Goal: Transaction & Acquisition: Subscribe to service/newsletter

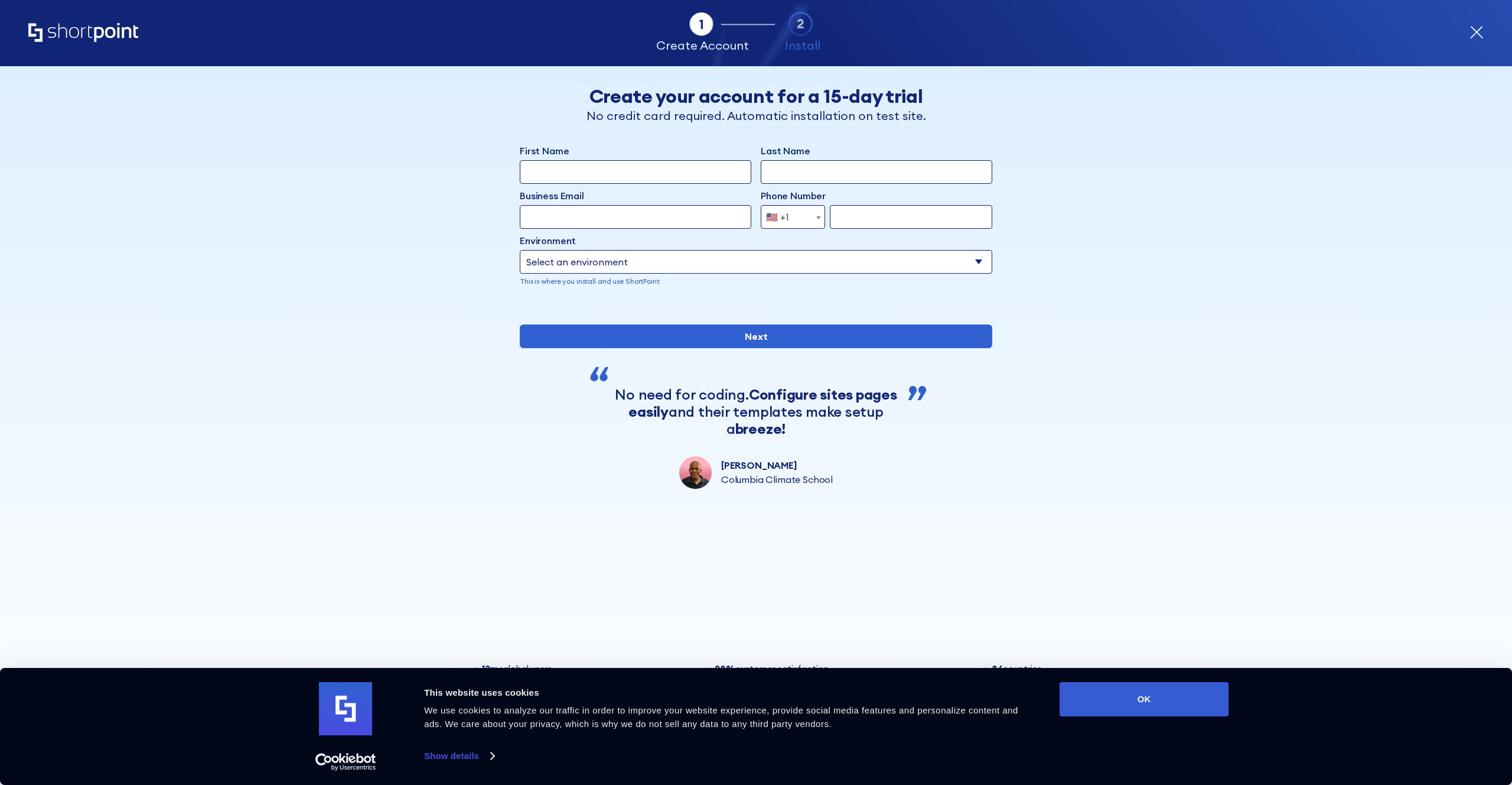
click at [1187, 423] on div "Tab 1 Tab 2 Tab 3 Tab 4 Tell us more about you New customer Existing customer B…" at bounding box center [756, 426] width 1512 height 719
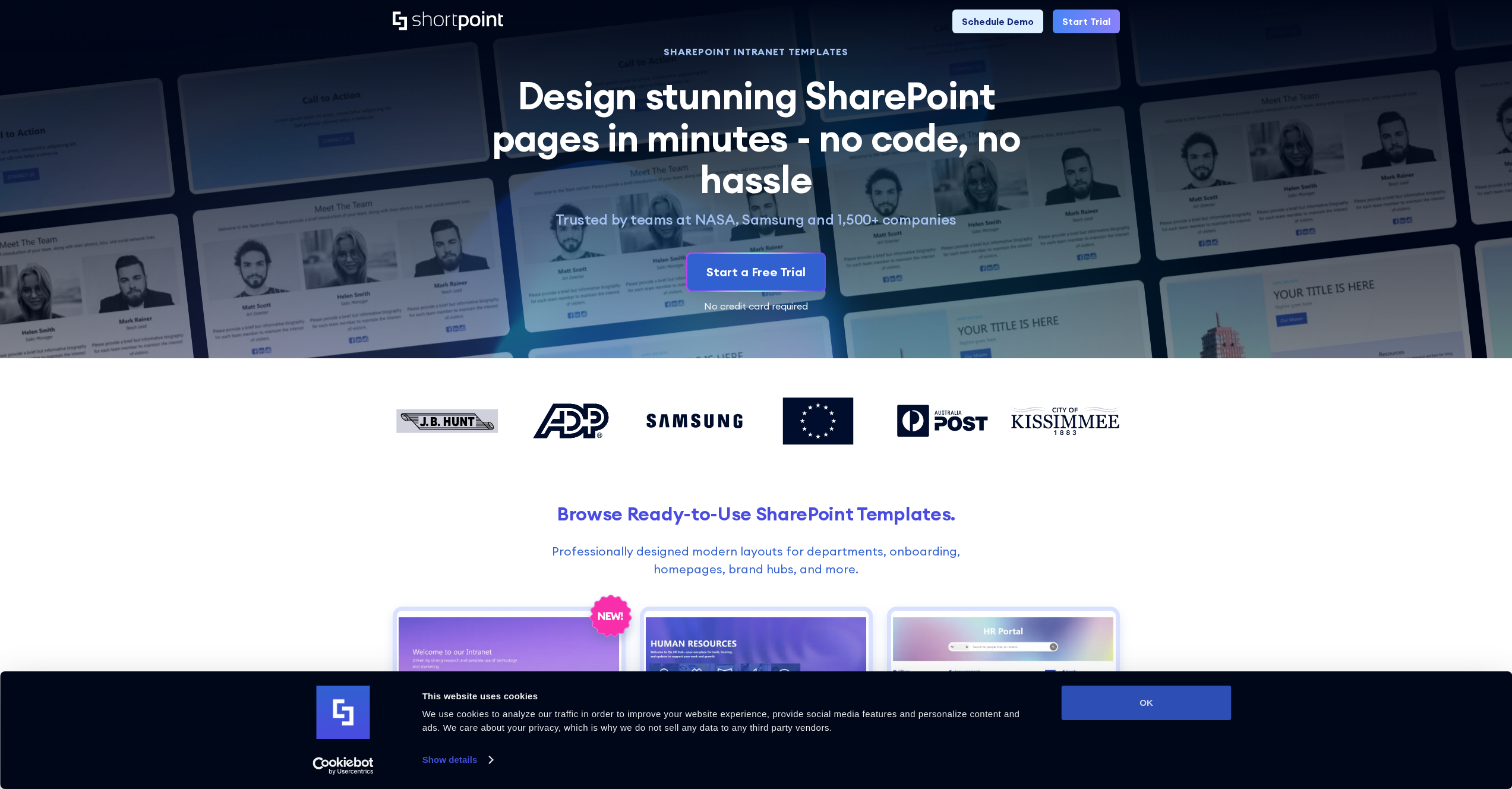
click at [1184, 699] on button "OK" at bounding box center [1147, 702] width 170 height 34
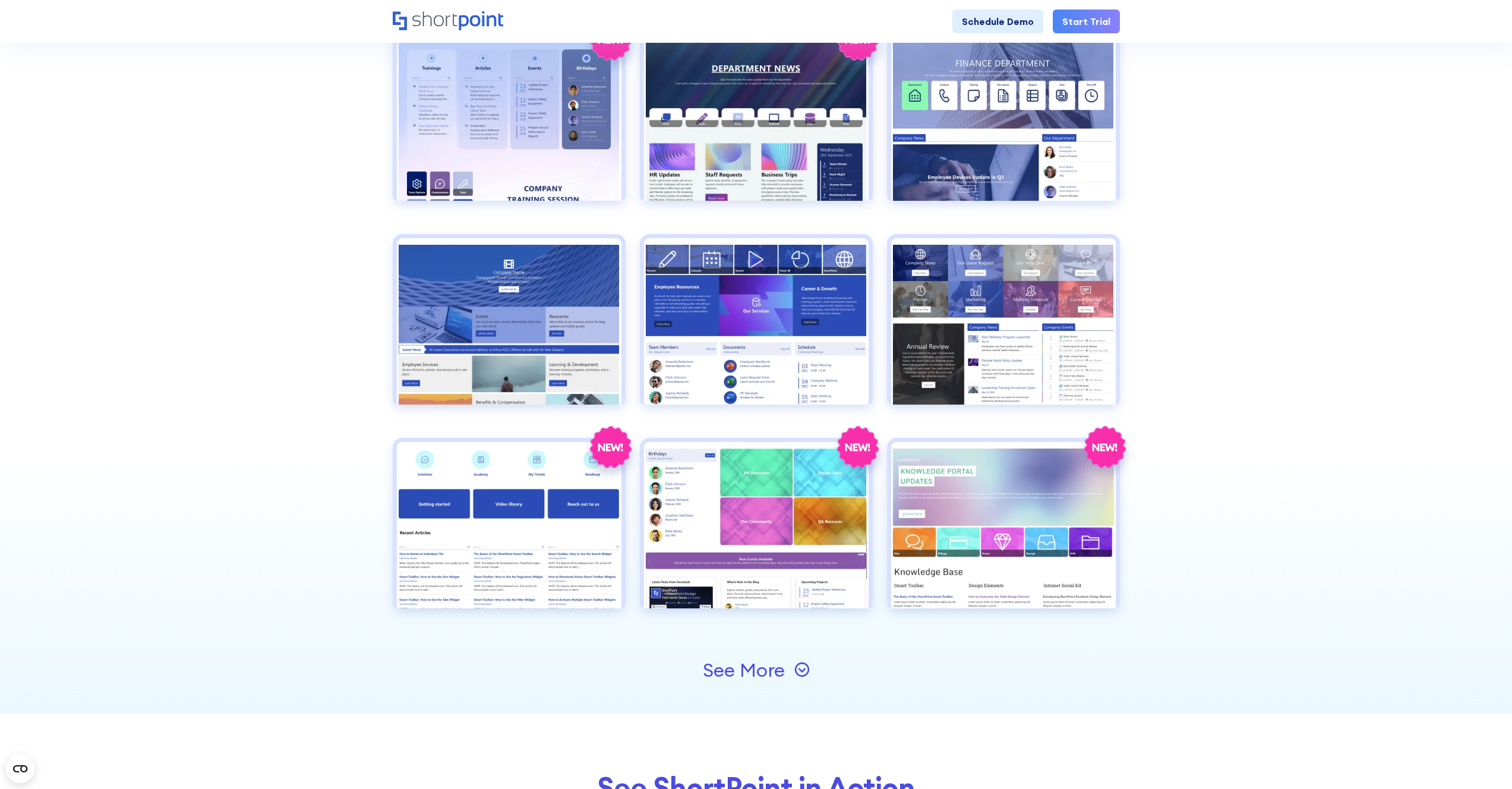
scroll to position [1187, 0]
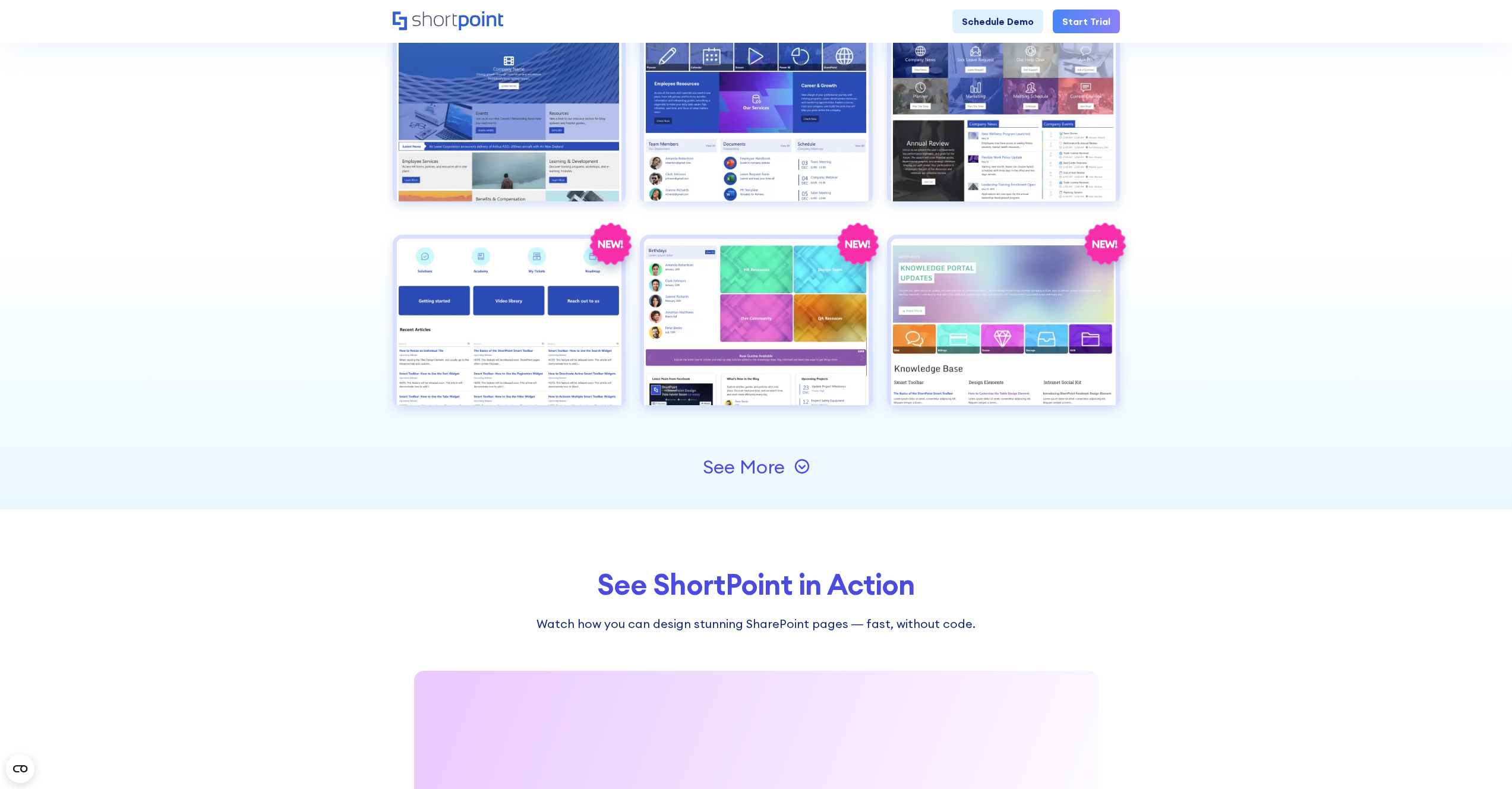
click at [806, 471] on icon at bounding box center [801, 467] width 15 height 15
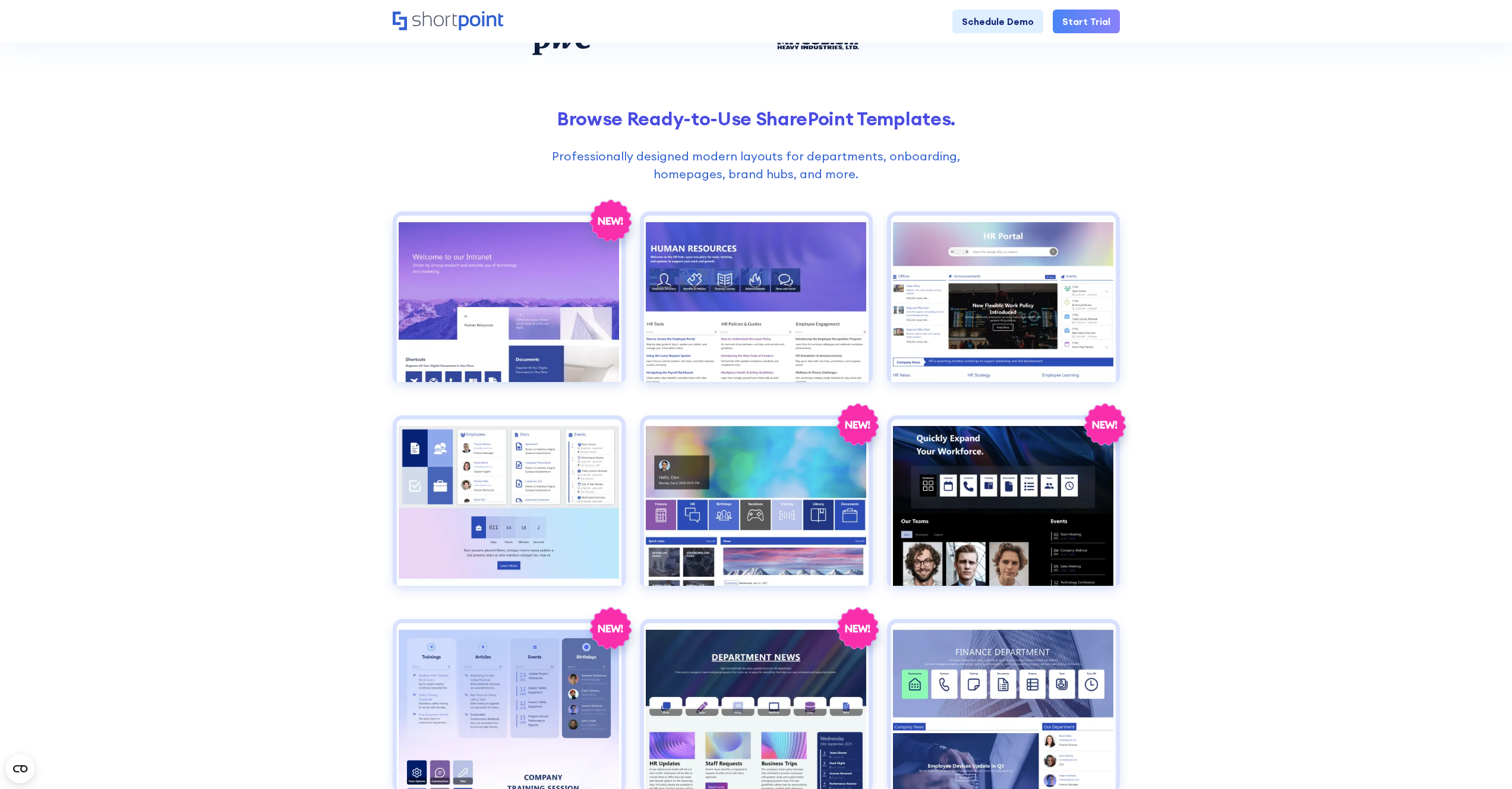
scroll to position [0, 0]
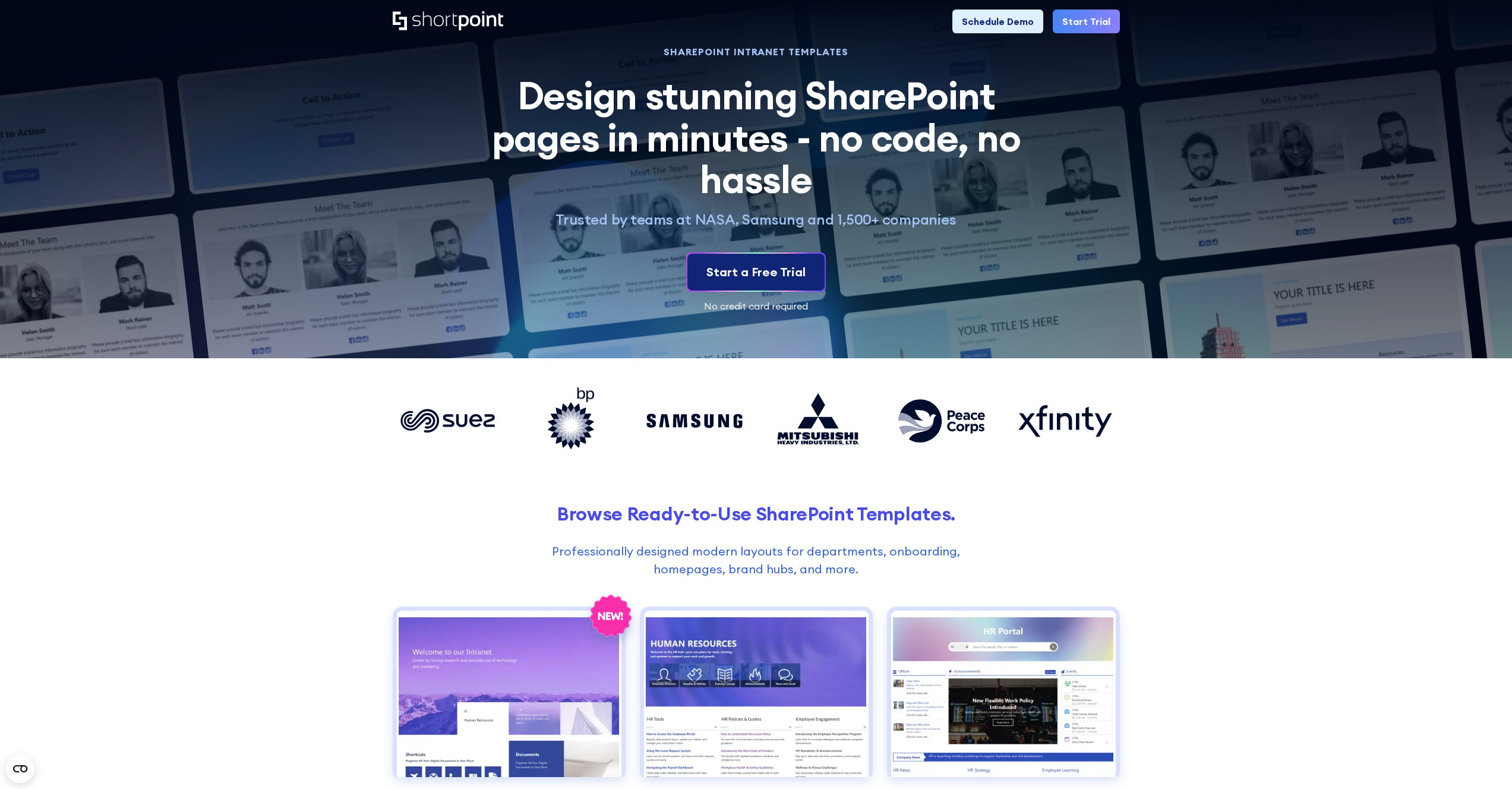
click at [762, 269] on div "Start a Free Trial" at bounding box center [756, 272] width 99 height 18
